Goal: Connect with others: Establish contact or relationships with other users

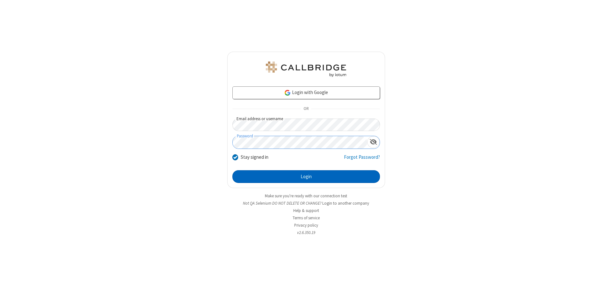
click at [306, 177] on button "Login" at bounding box center [306, 176] width 148 height 13
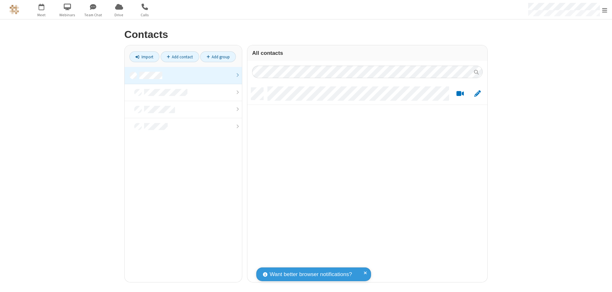
scroll to position [194, 235]
click at [183, 75] on link at bounding box center [183, 75] width 117 height 17
click at [180, 57] on link "Add contact" at bounding box center [180, 56] width 39 height 11
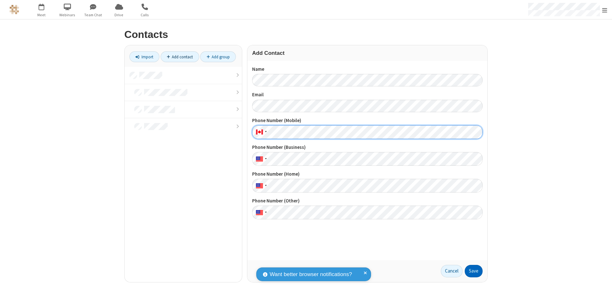
click at [473, 271] on button "Save" at bounding box center [474, 271] width 18 height 13
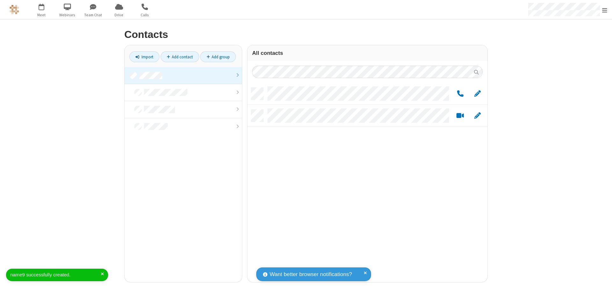
scroll to position [194, 235]
click at [180, 57] on link "Add contact" at bounding box center [180, 56] width 39 height 11
